Goal: Navigation & Orientation: Find specific page/section

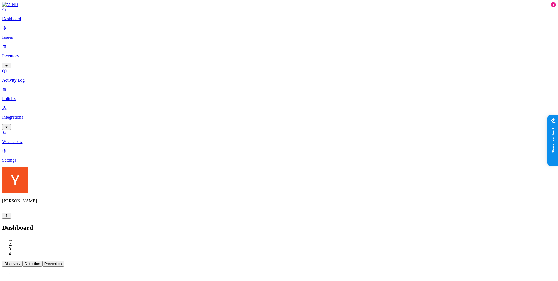
click at [27, 96] on p "Policies" at bounding box center [278, 98] width 553 height 5
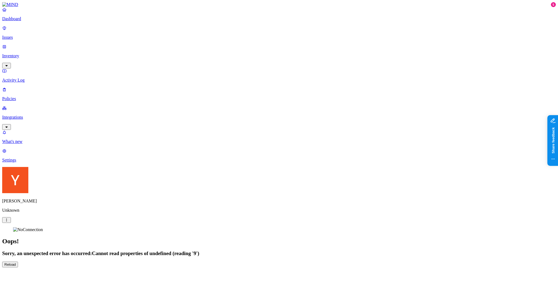
click at [20, 36] on p "Issues" at bounding box center [278, 37] width 553 height 5
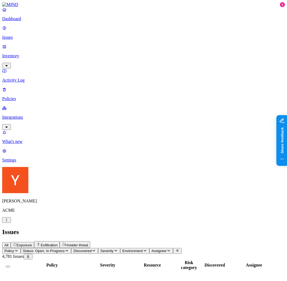
click at [10, 99] on nav "Dashboard Issues Inventory Activity Log Policies Integrations What's new 5 Sett…" at bounding box center [143, 84] width 282 height 155
click at [25, 96] on p "Policies" at bounding box center [143, 98] width 282 height 5
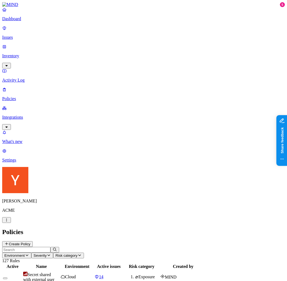
click at [13, 150] on nav "Dashboard Issues Inventory Activity Log Policies Integrations What's new 5 Sett…" at bounding box center [143, 84] width 282 height 155
click at [31, 36] on link "Issues" at bounding box center [143, 33] width 282 height 14
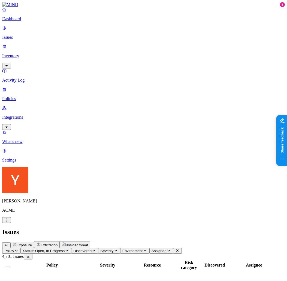
scroll to position [12, 0]
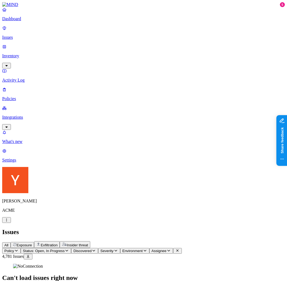
click at [23, 53] on p "Inventory" at bounding box center [143, 55] width 282 height 5
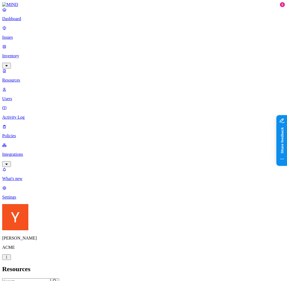
drag, startPoint x: 17, startPoint y: 123, endPoint x: 23, endPoint y: 109, distance: 15.1
click at [18, 122] on nav "Dashboard Issues Inventory Resources Users Activity Log Policies Integrations W…" at bounding box center [143, 103] width 282 height 192
click at [30, 133] on p "Policies" at bounding box center [143, 135] width 282 height 5
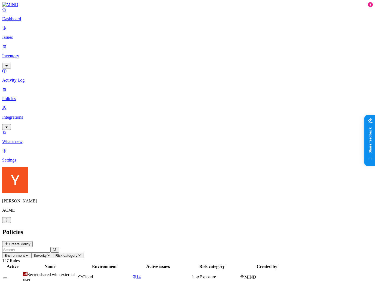
click at [24, 159] on nav "Dashboard Issues Inventory Activity Log Policies Integrations What's new 5 Sett…" at bounding box center [187, 84] width 371 height 155
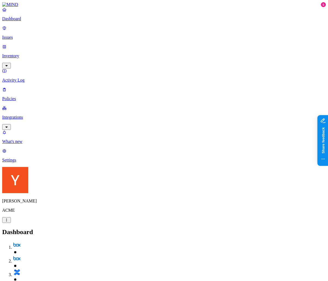
click at [2, 106] on nav "Dashboard Issues Inventory Activity Log Policies Integrations What's new 5 Sett…" at bounding box center [164, 84] width 324 height 155
click at [24, 147] on nav "Dashboard Issues Inventory Activity Log Policies Integrations What's new 5 Sett…" at bounding box center [164, 84] width 324 height 155
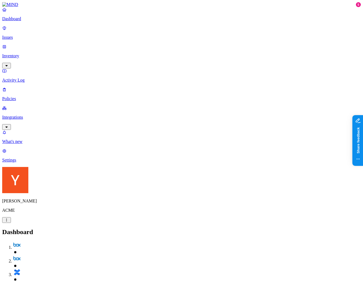
click at [24, 36] on p "Issues" at bounding box center [181, 37] width 358 height 5
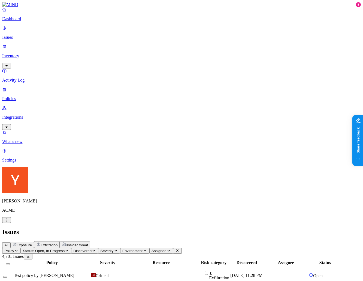
click at [29, 53] on p "Inventory" at bounding box center [181, 55] width 358 height 5
